Goal: Complete application form: Complete application form

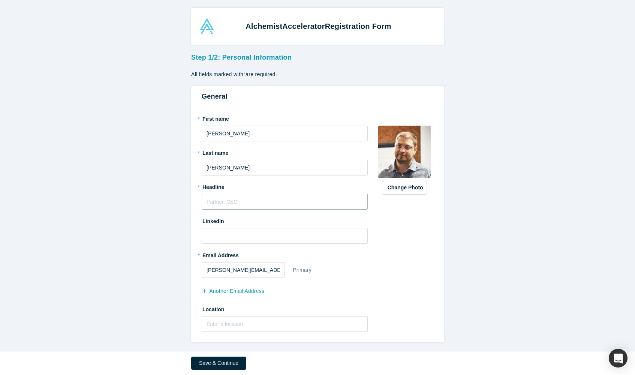
click at [256, 202] on input "text" at bounding box center [285, 202] width 166 height 16
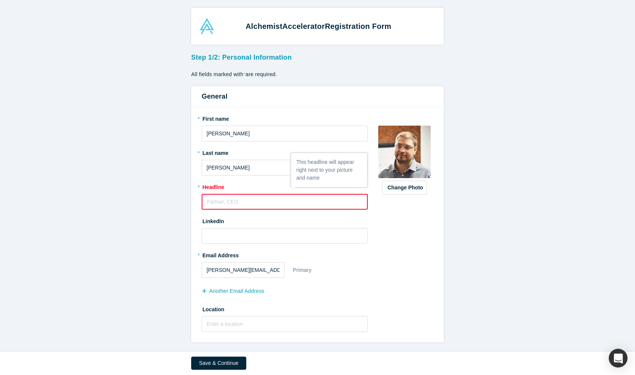
click at [237, 201] on input "text" at bounding box center [285, 202] width 166 height 16
paste input "IT and Business Consultant. CTO with business experience. Building IT architect…"
type input "IT and Business Consultant. CTO with business experience. Building IT architect…"
click at [235, 237] on input at bounding box center [285, 236] width 166 height 16
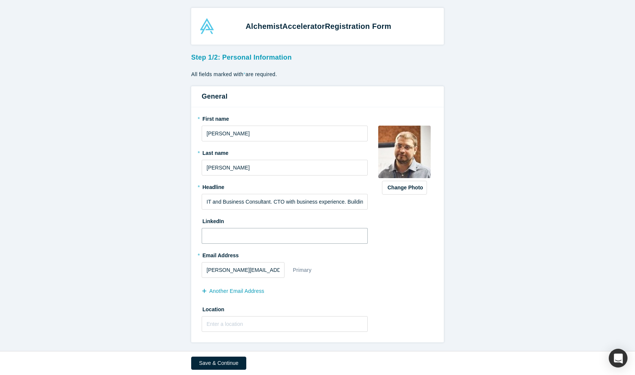
paste input "[URL][DOMAIN_NAME]"
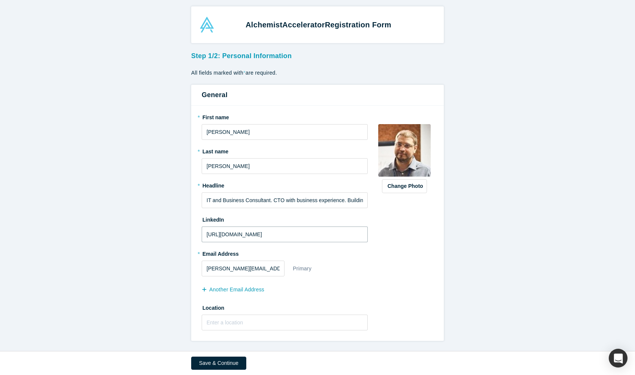
scroll to position [1, 0]
type input "[URL][DOMAIN_NAME]"
click at [287, 319] on input "text" at bounding box center [285, 323] width 166 height 16
type input "d"
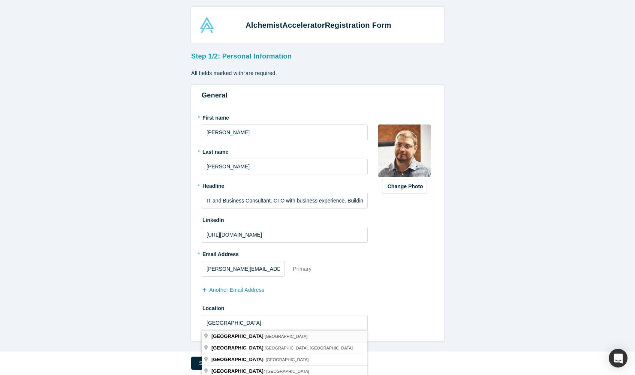
type input "[GEOGRAPHIC_DATA] - [GEOGRAPHIC_DATA]"
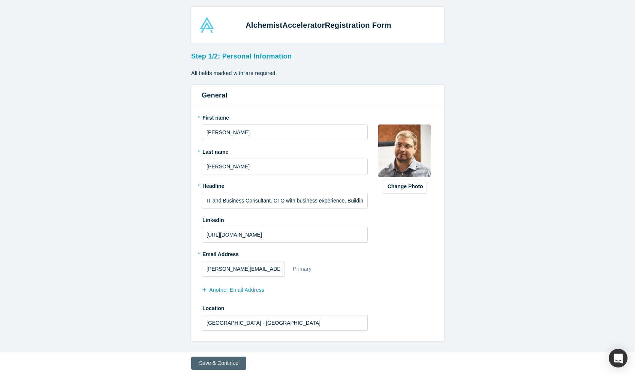
click at [228, 362] on button "Save & Continue" at bounding box center [218, 362] width 55 height 13
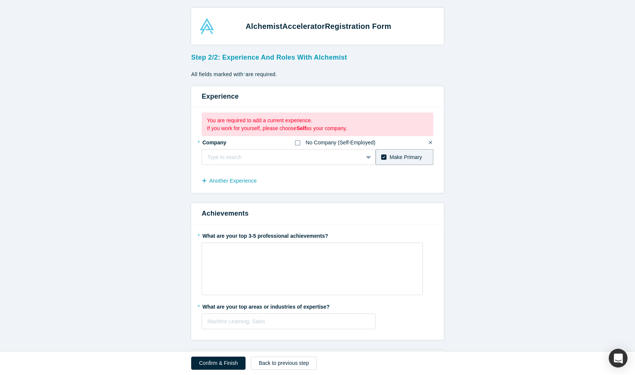
click at [298, 141] on icon at bounding box center [297, 143] width 5 height 6
click at [0, 0] on input "No Company (Self-Employed)" at bounding box center [0, 0] width 0 height 0
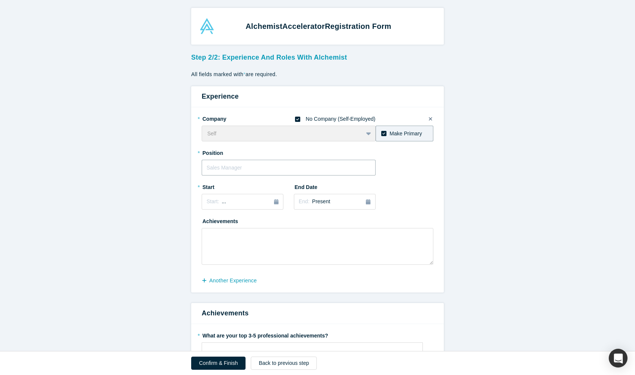
click at [328, 167] on input "text" at bounding box center [289, 168] width 174 height 16
